Goal: Check status

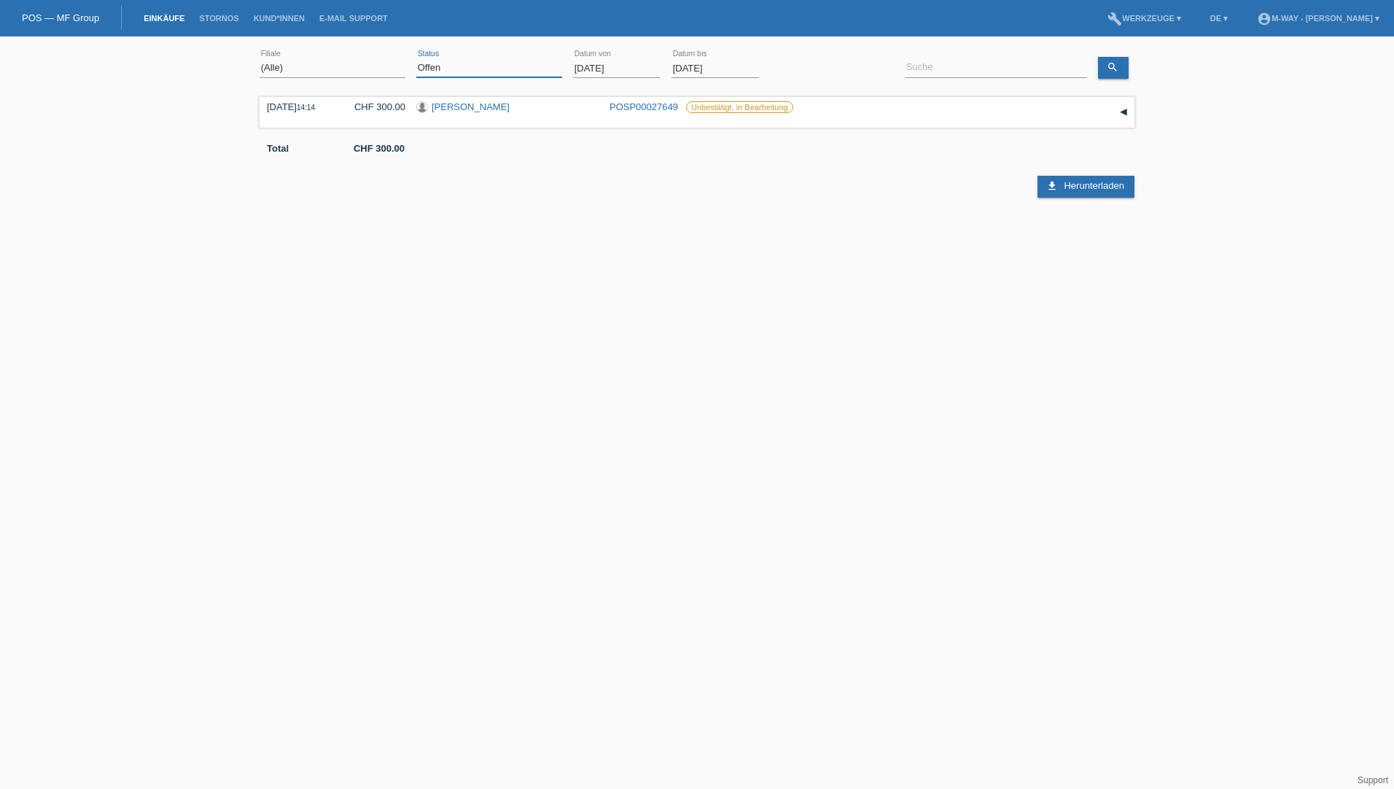
click at [449, 70] on select "(Alle) Neu Offen Zurückgewiesen Zurückgetreten / Storniert Abgeschlossen" at bounding box center [489, 67] width 146 height 17
select select "ALL"
click at [416, 59] on select "(Alle) Neu Offen Zurückgewiesen Zurückgetreten / Storniert Abgeschlossen" at bounding box center [489, 67] width 146 height 17
click at [586, 66] on input "[DATE]" at bounding box center [616, 68] width 87 height 18
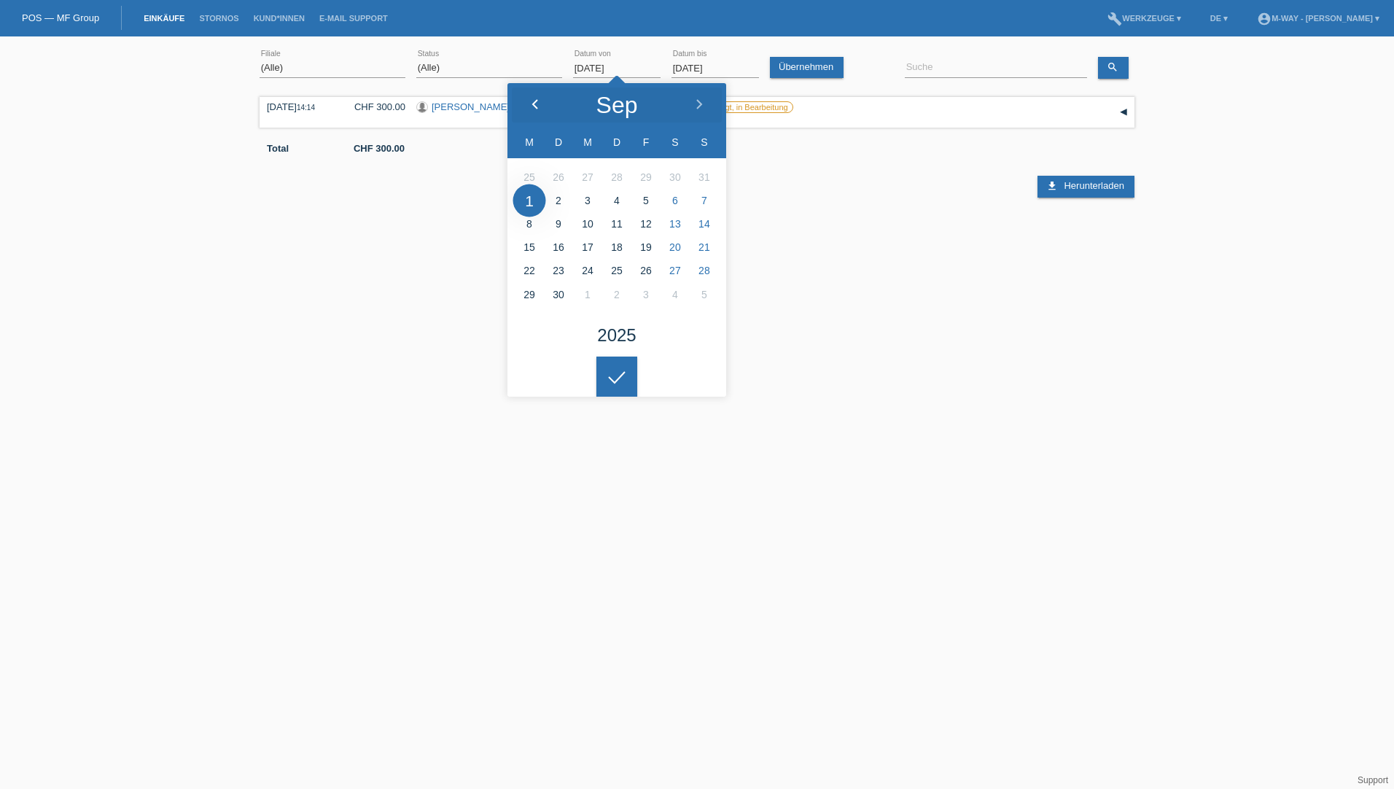
click at [534, 103] on icon at bounding box center [535, 105] width 12 height 12
click at [944, 60] on input at bounding box center [995, 68] width 182 height 18
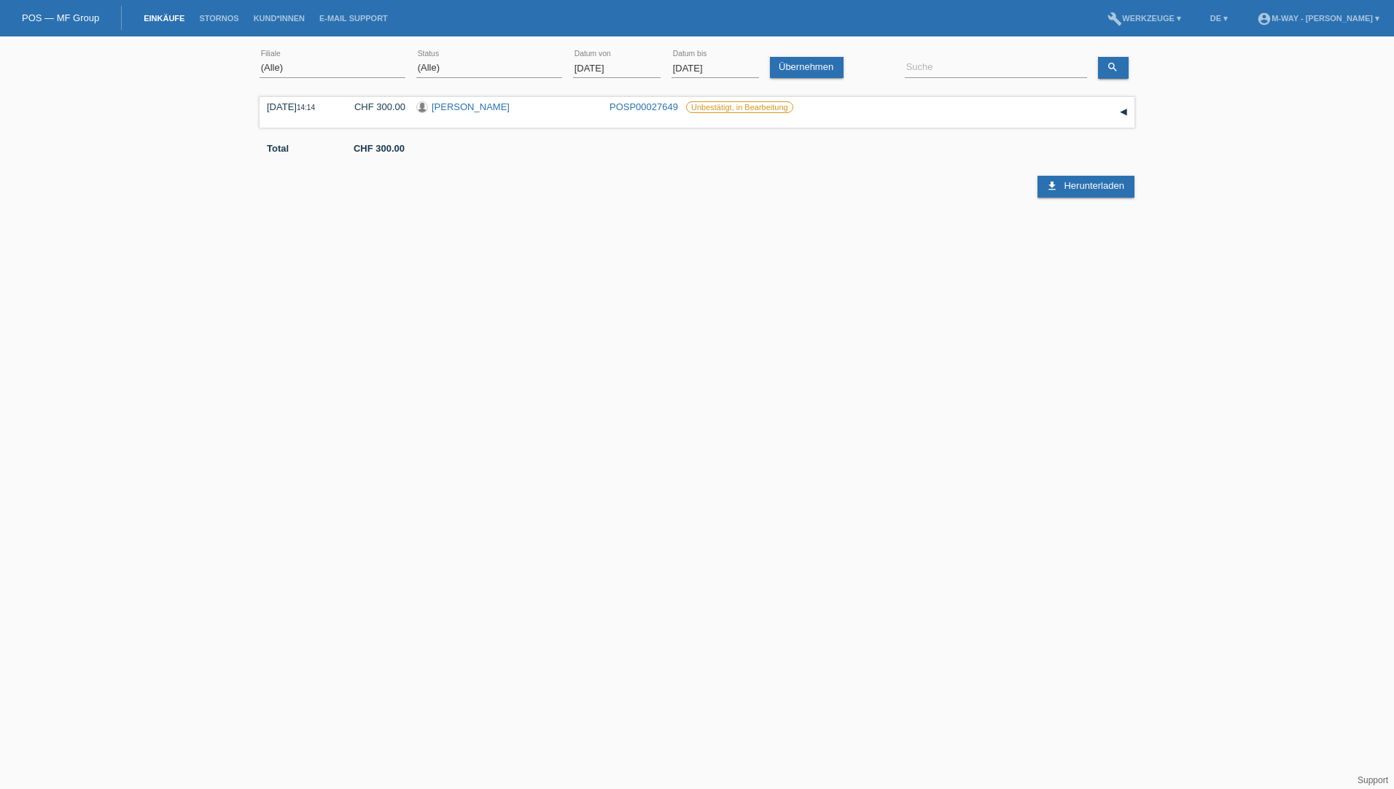
click at [584, 65] on input "[DATE]" at bounding box center [616, 68] width 87 height 18
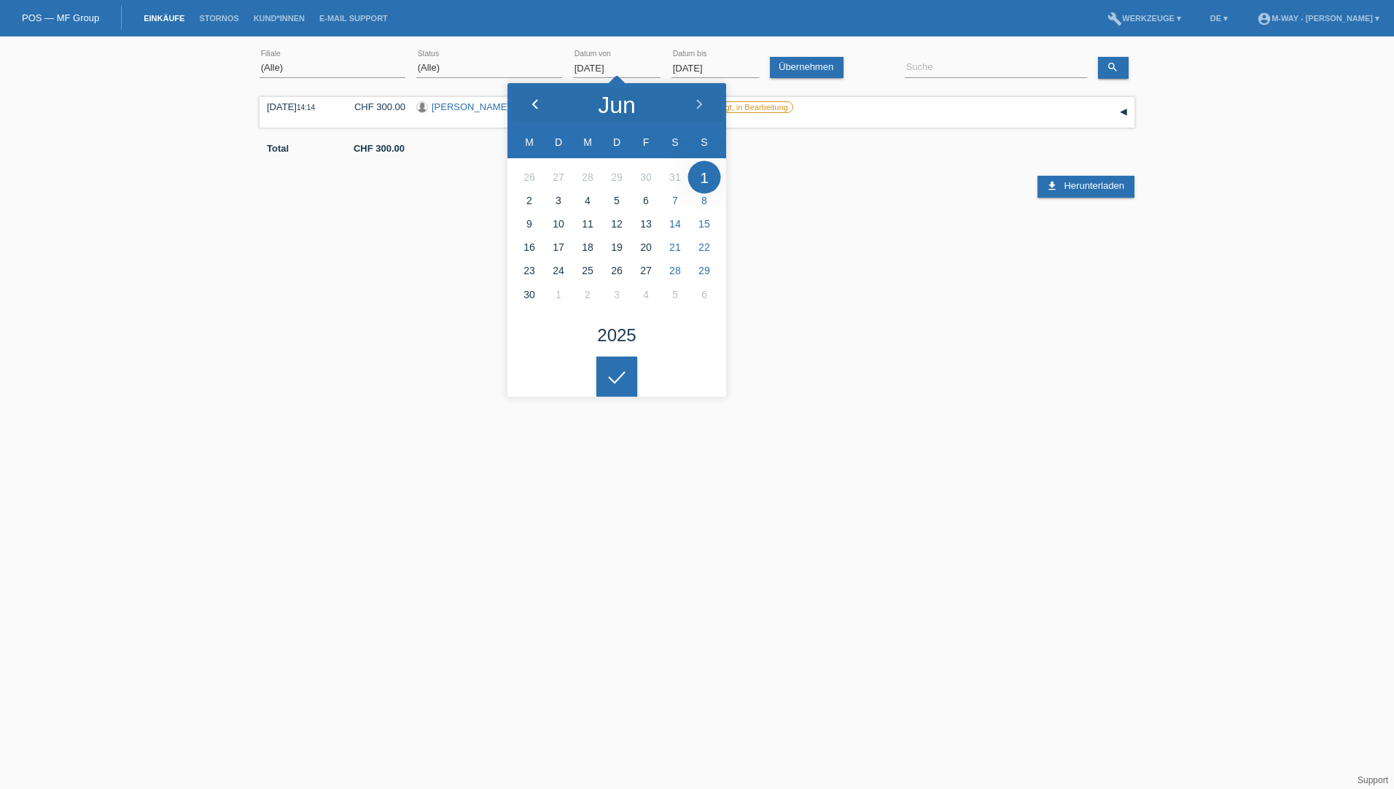
click at [542, 103] on div at bounding box center [534, 105] width 55 height 44
type input "[DATE]"
click at [934, 66] on input at bounding box center [995, 68] width 182 height 18
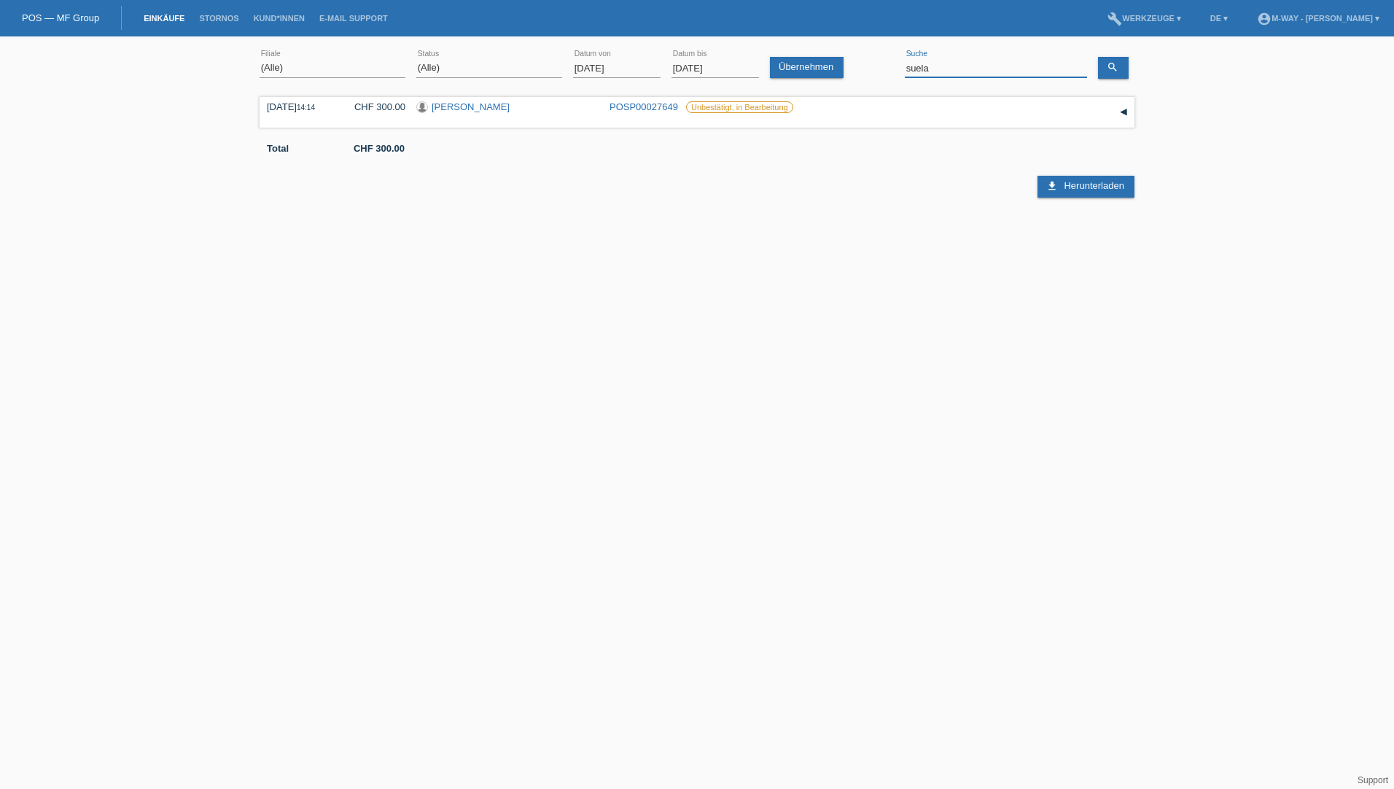
type input "suela"
